Goal: Use online tool/utility: Utilize a website feature to perform a specific function

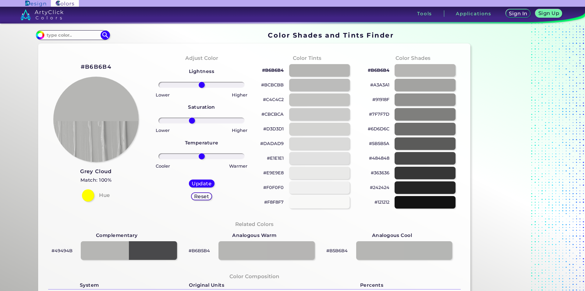
drag, startPoint x: 200, startPoint y: 119, endPoint x: 191, endPoint y: 120, distance: 9.6
type input "-24"
click at [191, 120] on input "range" at bounding box center [202, 120] width 86 height 6
drag, startPoint x: 202, startPoint y: 89, endPoint x: 207, endPoint y: 88, distance: 4.3
click at [208, 88] on div "Lightness Saturation Temperature Lower Higher Lower Higher Cooler Warmer Update…" at bounding box center [202, 136] width 96 height 146
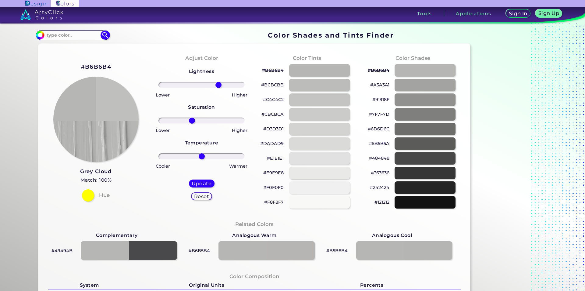
drag, startPoint x: 200, startPoint y: 86, endPoint x: 217, endPoint y: 87, distance: 16.8
type input "42"
click at [217, 87] on input "range" at bounding box center [202, 85] width 86 height 6
drag, startPoint x: 202, startPoint y: 156, endPoint x: 228, endPoint y: 154, distance: 26.6
type input "70"
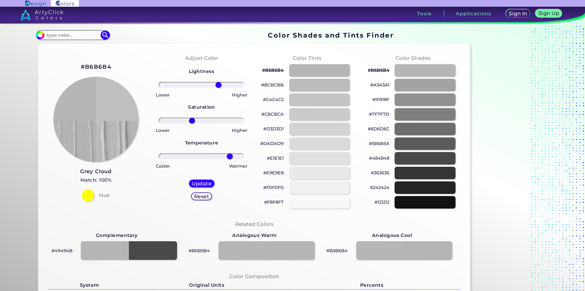
click at [228, 154] on input "range" at bounding box center [202, 156] width 86 height 6
click at [204, 182] on h5 "Update" at bounding box center [202, 183] width 20 height 5
type input "#bfbfbe"
type input "0"
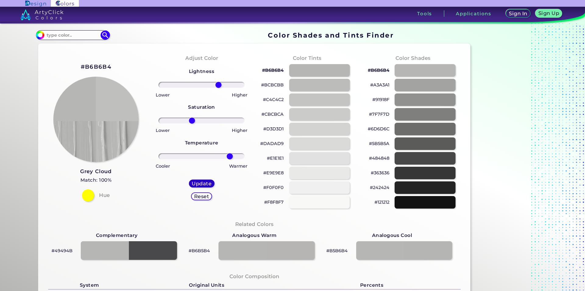
type input "0"
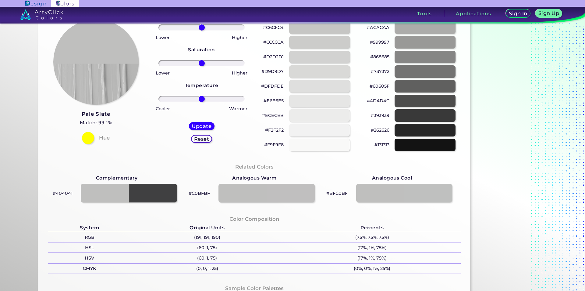
scroll to position [61, 0]
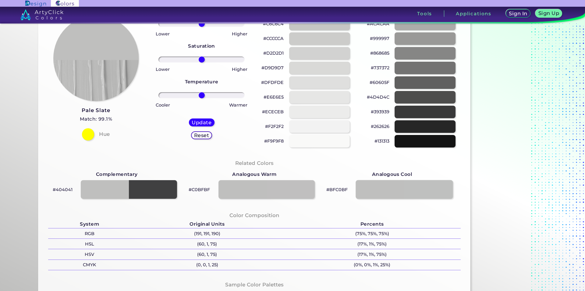
click at [397, 185] on div at bounding box center [404, 189] width 97 height 19
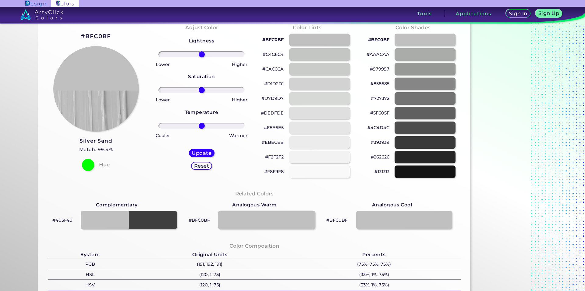
click at [292, 223] on div at bounding box center [266, 219] width 97 height 19
drag, startPoint x: 269, startPoint y: 228, endPoint x: 241, endPoint y: 227, distance: 28.7
click at [269, 228] on div at bounding box center [266, 219] width 97 height 19
click at [124, 220] on div at bounding box center [129, 219] width 97 height 19
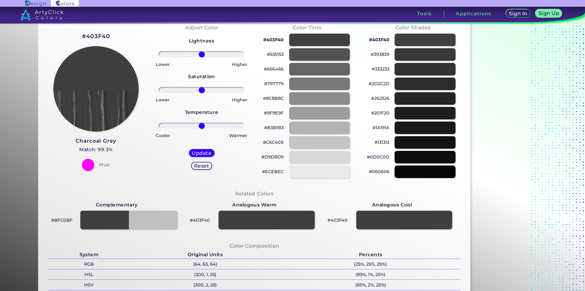
click at [159, 221] on div at bounding box center [129, 219] width 97 height 19
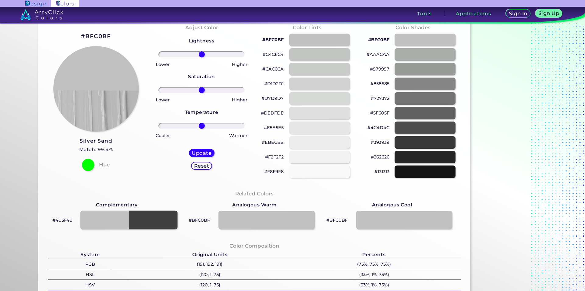
click at [120, 223] on div at bounding box center [129, 219] width 97 height 19
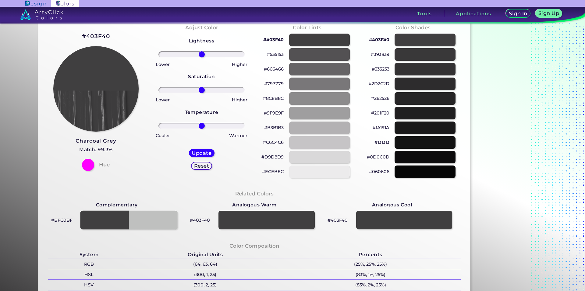
click at [146, 217] on div at bounding box center [129, 219] width 97 height 19
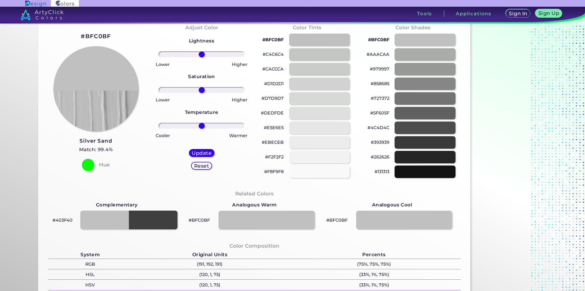
click at [108, 217] on div at bounding box center [129, 219] width 97 height 19
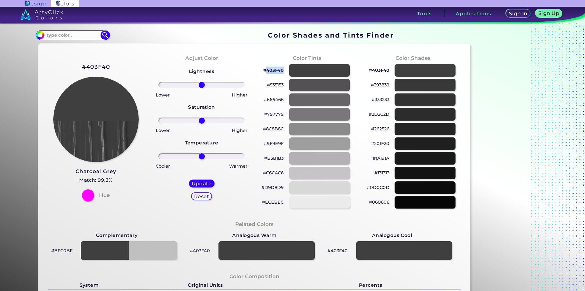
drag, startPoint x: 282, startPoint y: 68, endPoint x: 266, endPoint y: 72, distance: 16.5
click at [266, 72] on p "#403F40" at bounding box center [273, 69] width 20 height 7
copy p "403F40"
click at [303, 81] on div "#403F40 #535153 #666466 #797779 #8C8B8C #9F9E9F #B3B1B3 #C6C4C6 #D9D8D9 #ECEBEC" at bounding box center [307, 136] width 96 height 146
click at [304, 84] on div at bounding box center [319, 85] width 61 height 13
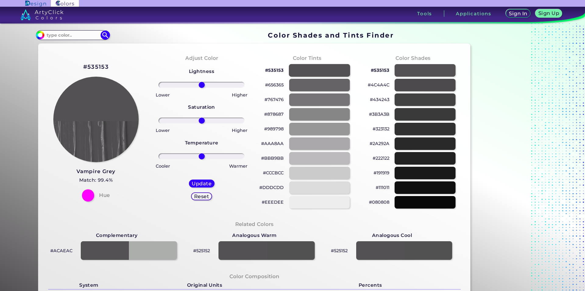
click at [322, 70] on div at bounding box center [319, 70] width 61 height 13
click at [117, 246] on div at bounding box center [129, 250] width 97 height 19
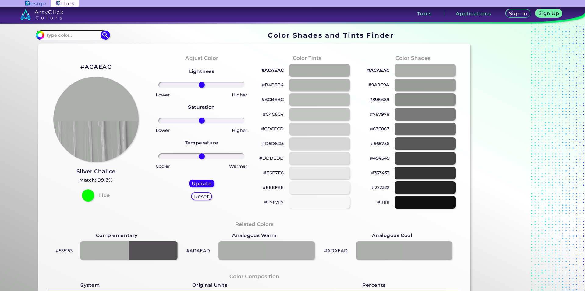
click at [153, 250] on div at bounding box center [129, 250] width 97 height 19
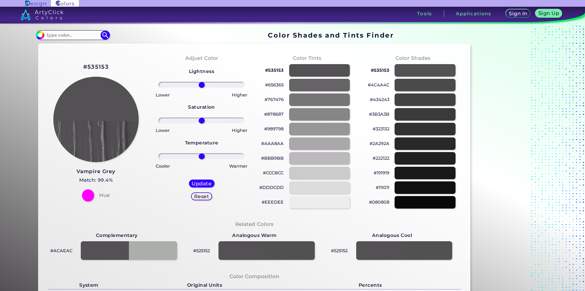
click at [99, 172] on h3 "Vampire Grey" at bounding box center [96, 171] width 39 height 7
click at [418, 68] on div at bounding box center [425, 70] width 61 height 13
click at [422, 81] on div at bounding box center [425, 85] width 61 height 13
click at [422, 98] on div at bounding box center [425, 99] width 61 height 13
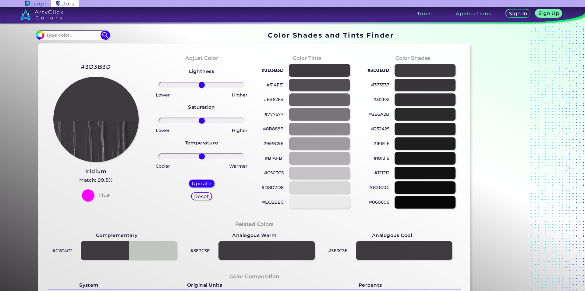
click at [315, 68] on div at bounding box center [319, 70] width 61 height 13
type input "#3d3b3d"
click at [269, 72] on p "#3D3B3D" at bounding box center [273, 69] width 22 height 7
click at [271, 68] on p "#3D3B3D copied" at bounding box center [273, 69] width 22 height 7
click at [56, 35] on input at bounding box center [73, 35] width 57 height 8
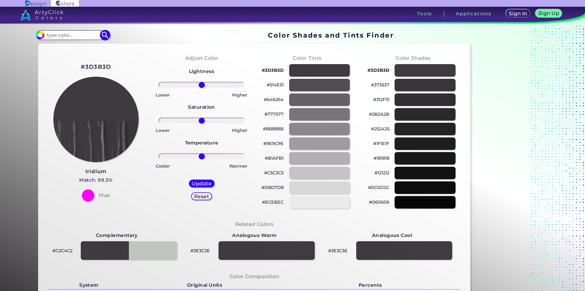
click at [84, 30] on div "#3d3b3d Acadia ◉ Acid Green ◉ Aero Blue ◉ Alabaster ◉ Albescent White ◉ Algae ◉…" at bounding box center [73, 35] width 74 height 10
click at [81, 36] on input at bounding box center [73, 35] width 57 height 8
type input "403f40"
click at [328, 99] on div at bounding box center [319, 99] width 61 height 13
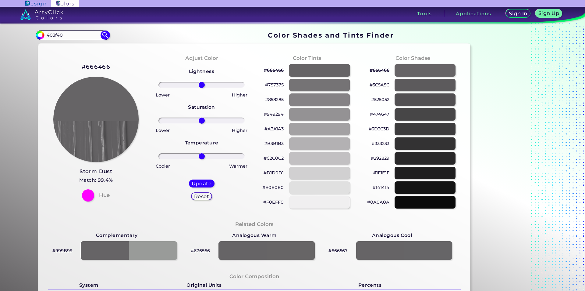
click at [313, 66] on div at bounding box center [319, 70] width 61 height 13
click at [317, 71] on div at bounding box center [319, 70] width 61 height 13
click at [324, 70] on div at bounding box center [319, 70] width 61 height 13
click at [69, 34] on input "403f40" at bounding box center [73, 35] width 57 height 8
click at [105, 37] on img at bounding box center [105, 35] width 11 height 11
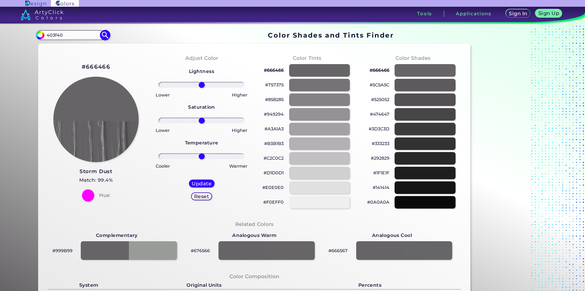
type input "#000000"
